Goal: Information Seeking & Learning: Learn about a topic

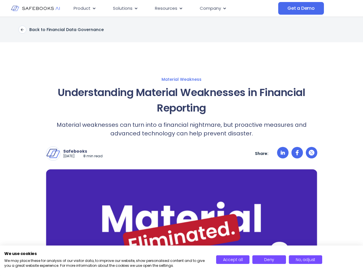
click at [182, 138] on div "Safebooks [DATE] 8 min read Safebooks Safebooks AI - the Financial Data Governa…" at bounding box center [182, 149] width 272 height 23
click at [174, 8] on span "Resources" at bounding box center [166, 8] width 22 height 7
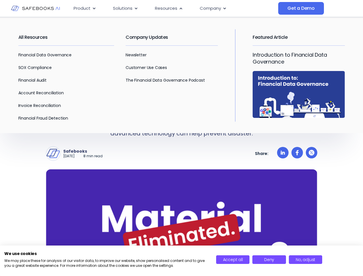
click at [85, 8] on span "Product" at bounding box center [82, 8] width 17 height 7
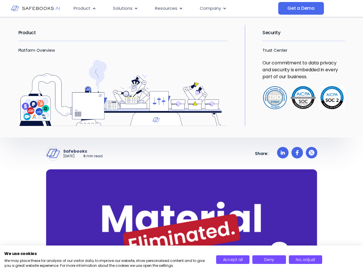
click at [94, 8] on icon "Menu" at bounding box center [94, 8] width 3 height 2
click at [125, 8] on span "Solutions" at bounding box center [123, 8] width 20 height 7
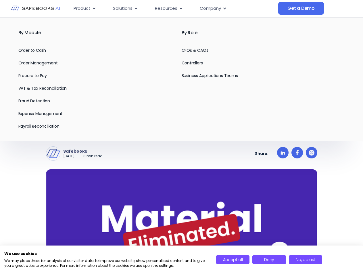
click at [136, 8] on icon "Menu" at bounding box center [136, 8] width 3 height 2
click at [169, 8] on span "Resources" at bounding box center [166, 8] width 22 height 7
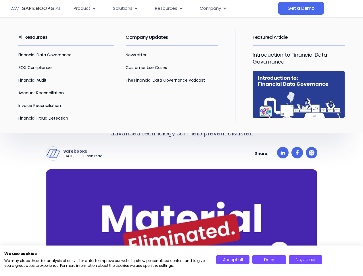
click at [180, 8] on icon "Menu" at bounding box center [181, 8] width 3 height 2
click at [213, 8] on span "Company" at bounding box center [210, 8] width 21 height 7
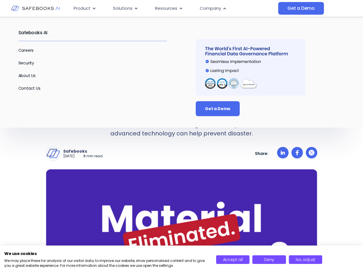
click at [224, 8] on icon "Menu" at bounding box center [225, 8] width 3 height 2
